Goal: Answer question/provide support

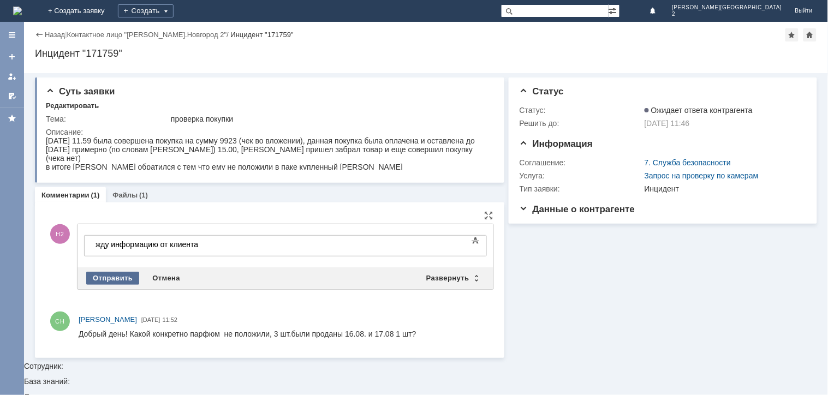
click at [112, 273] on div "Отправить" at bounding box center [112, 278] width 53 height 13
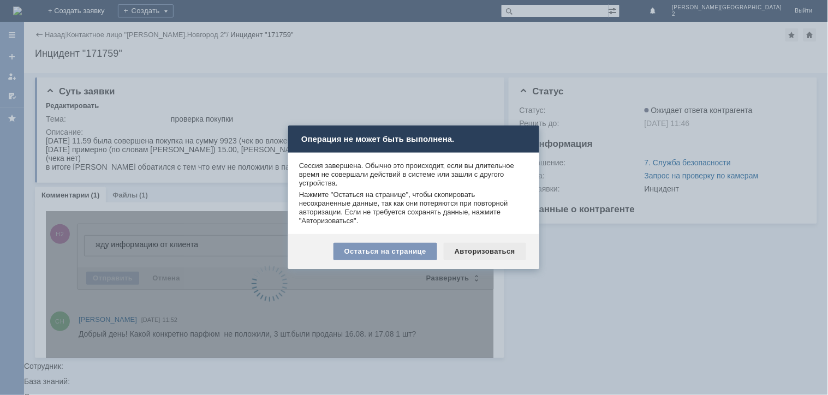
click at [479, 248] on div "Авторизоваться" at bounding box center [485, 251] width 82 height 17
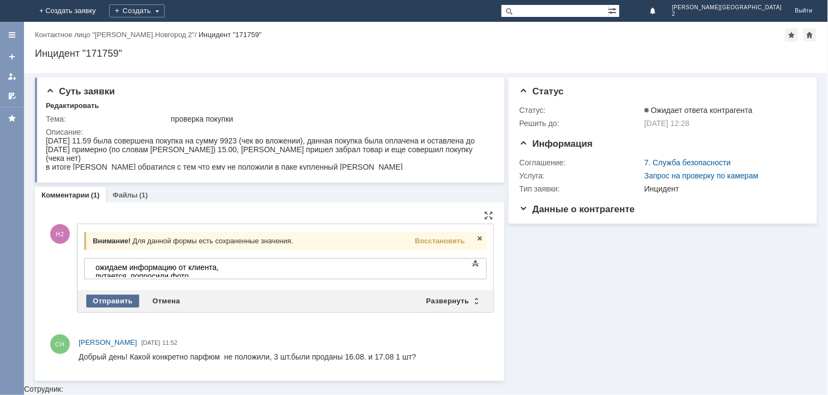
click at [120, 297] on div "Отправить" at bounding box center [112, 301] width 53 height 13
